Goal: Task Accomplishment & Management: Manage account settings

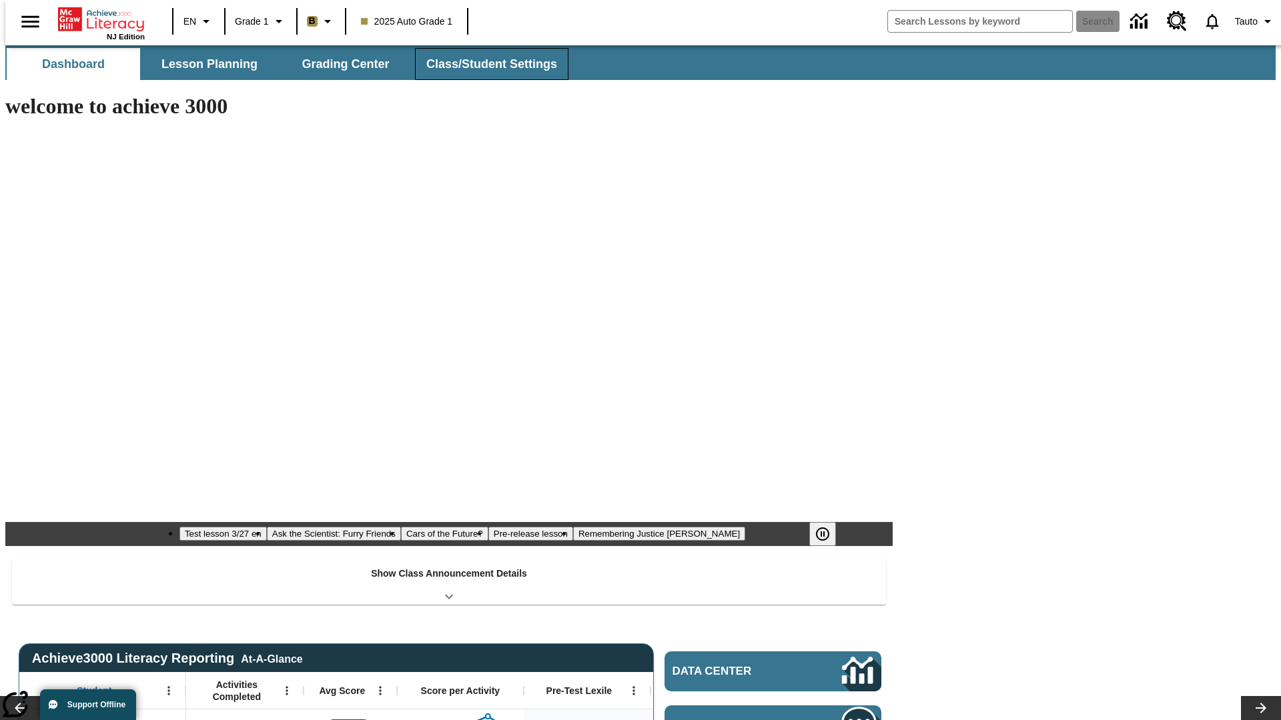
click at [484, 64] on span "Class/Student Settings" at bounding box center [491, 64] width 131 height 15
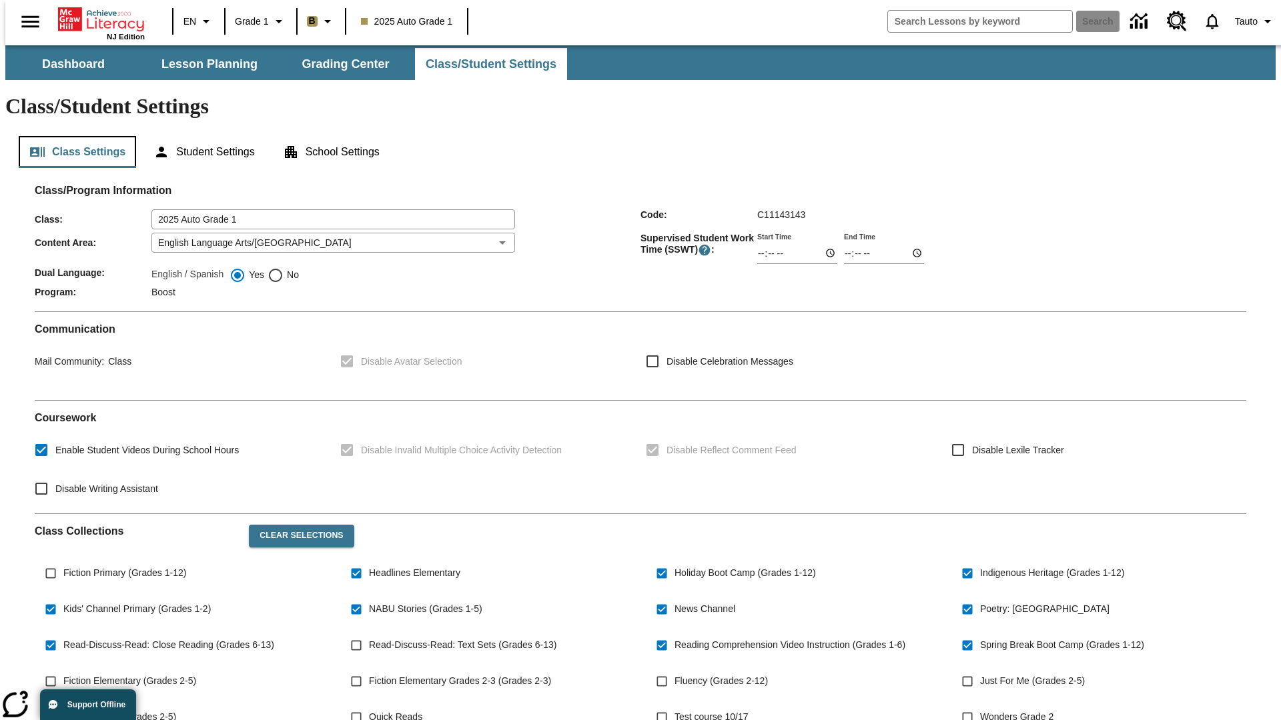
click at [72, 136] on button "Class Settings" at bounding box center [77, 152] width 117 height 32
click at [122, 566] on span "Fiction Primary (Grades 1-12)" at bounding box center [124, 573] width 123 height 14
click at [63, 561] on input "Fiction Primary (Grades 1-12)" at bounding box center [50, 573] width 25 height 25
checkbox input "true"
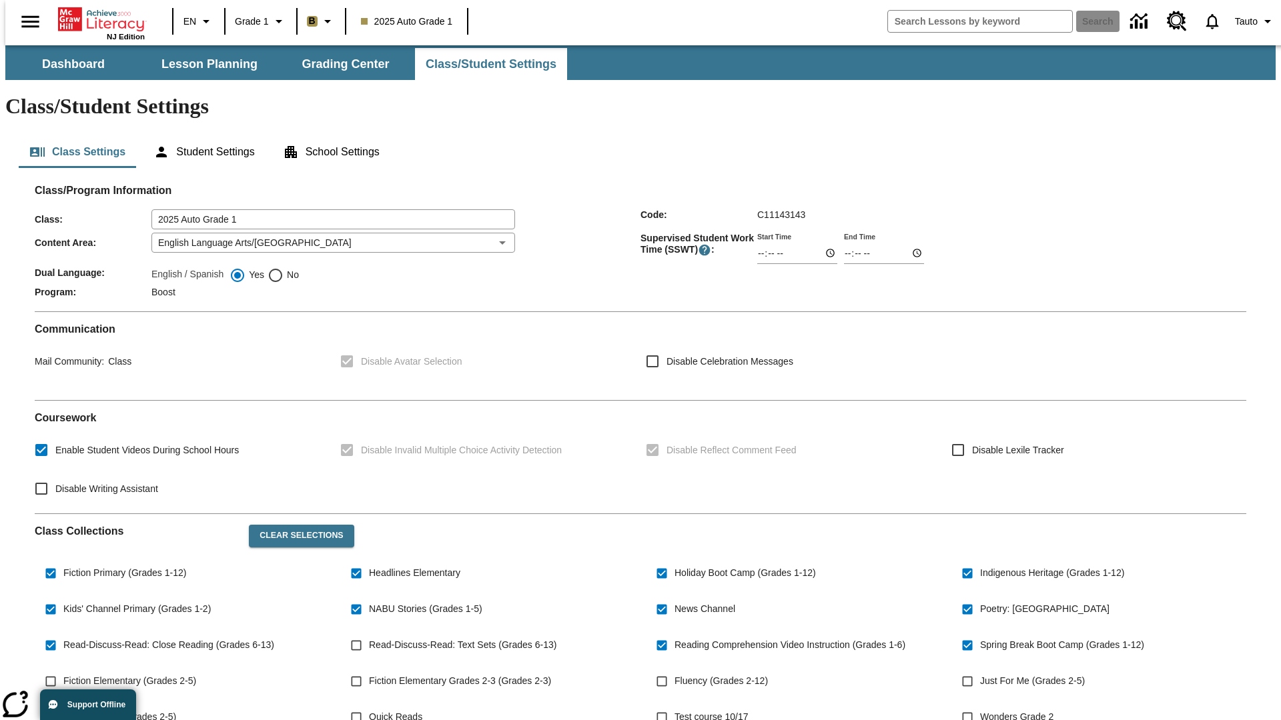
scroll to position [195, 0]
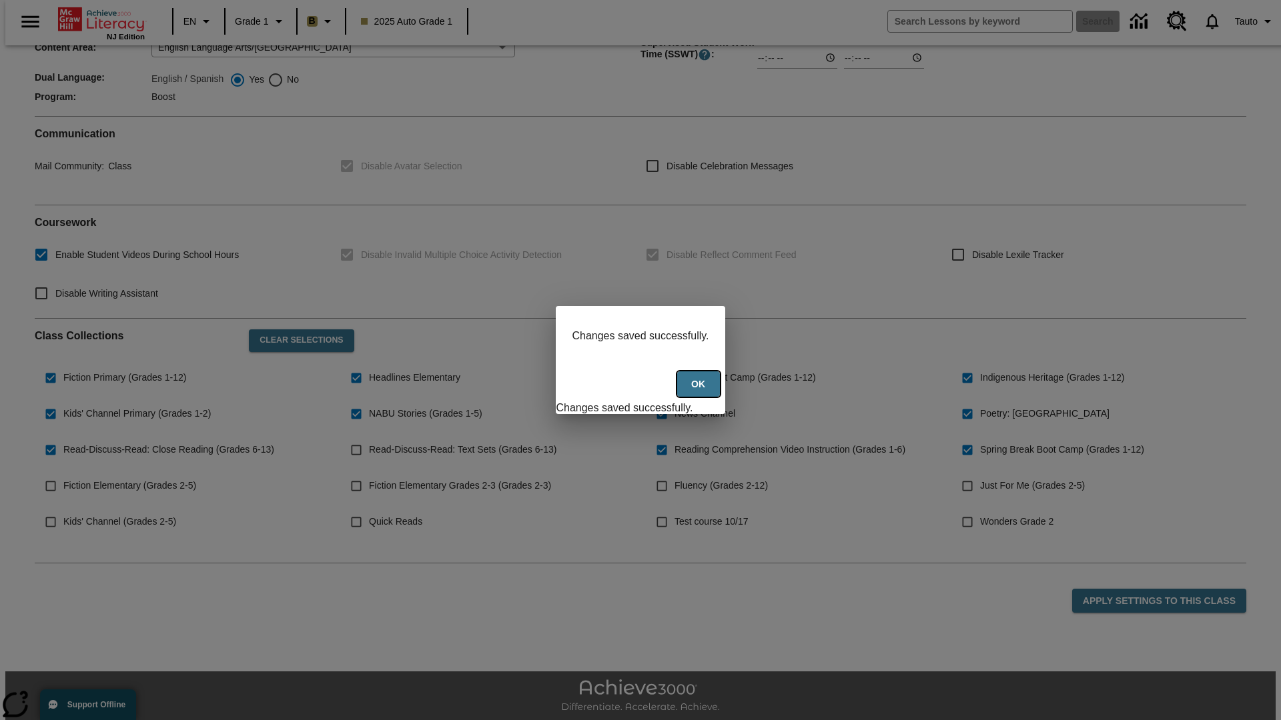
click at [700, 392] on button "Ok" at bounding box center [698, 385] width 43 height 26
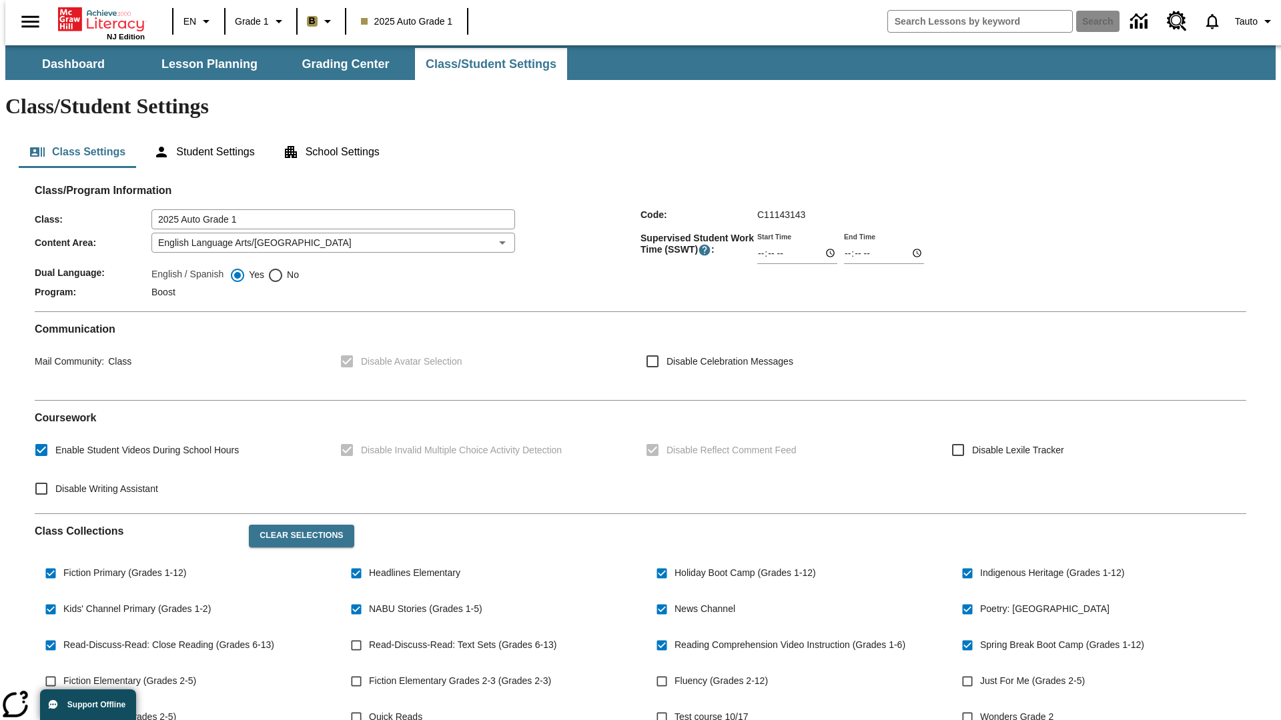
scroll to position [195, 0]
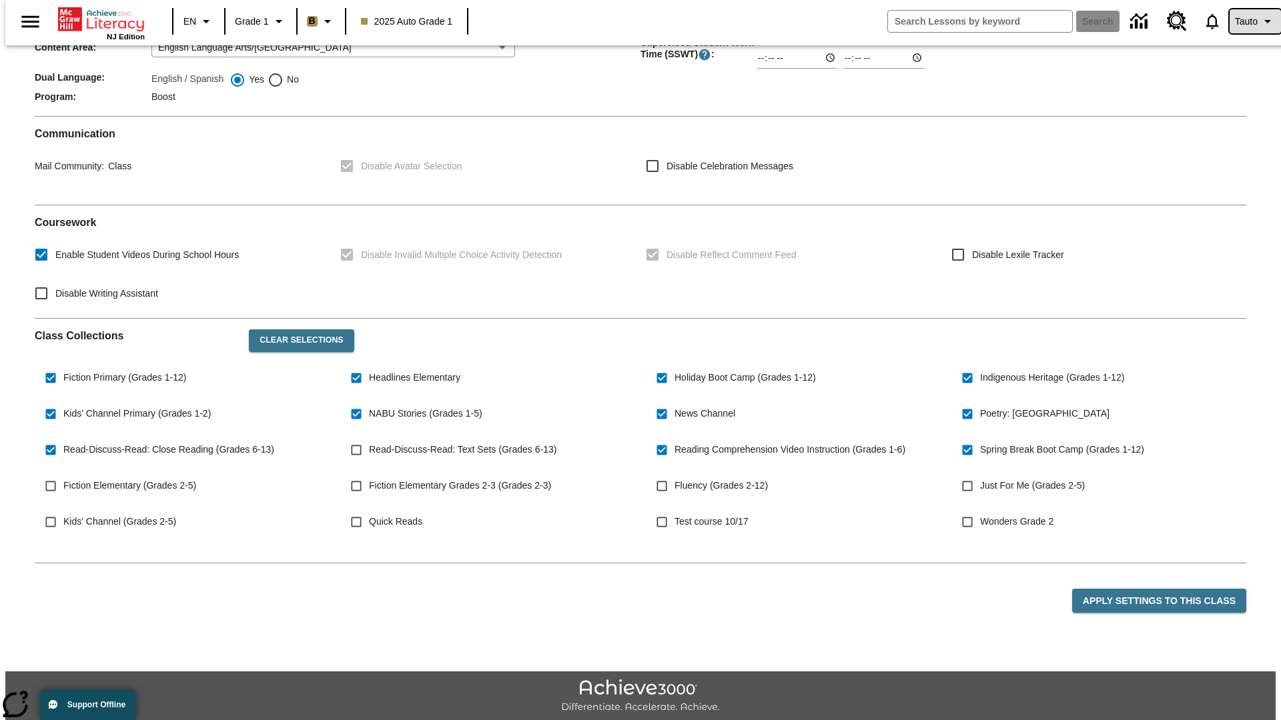
click at [1248, 21] on span "Tauto" at bounding box center [1246, 22] width 23 height 14
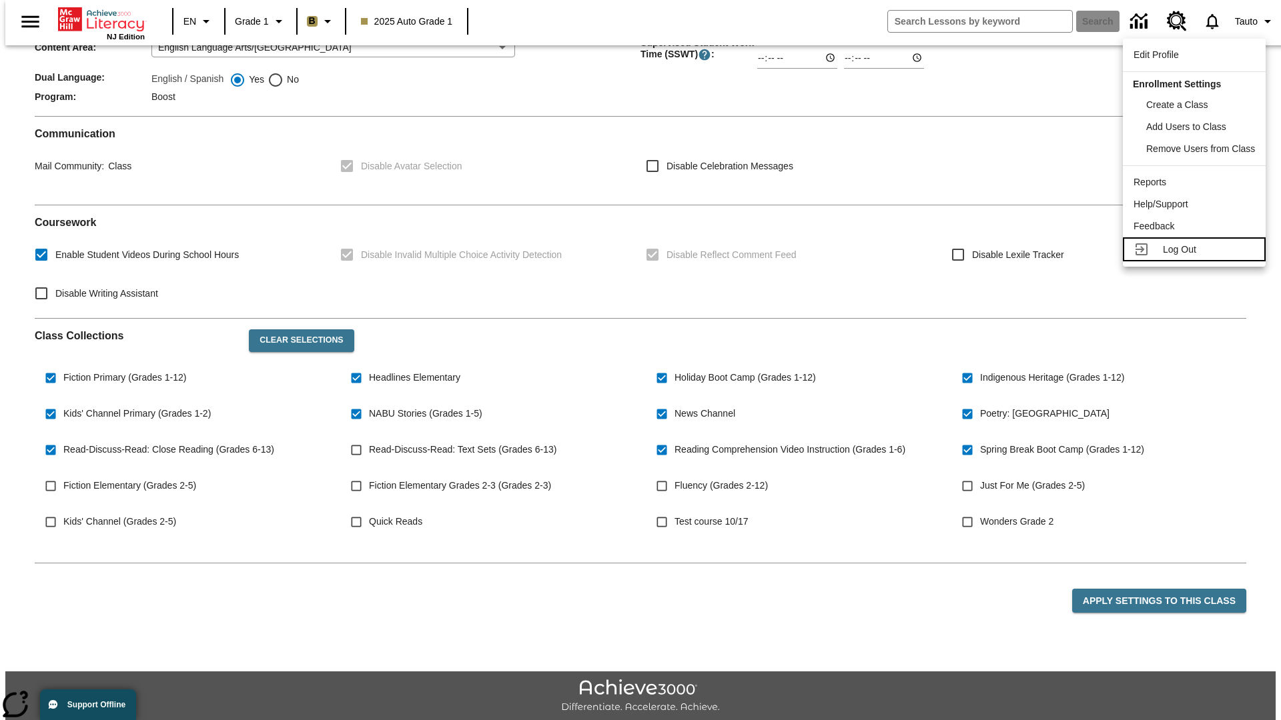
click at [1196, 249] on span "Log Out" at bounding box center [1179, 249] width 33 height 11
